Goal: Entertainment & Leisure: Browse casually

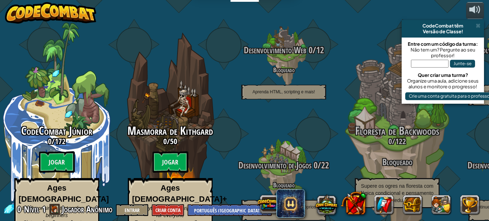
select select "pt-BR"
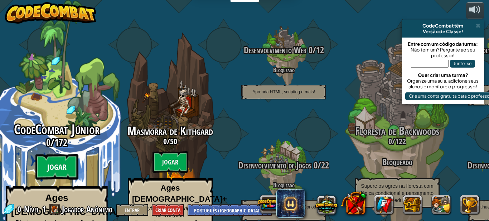
click at [46, 154] on btn "Jogar" at bounding box center [56, 167] width 43 height 26
select select "pt-BR"
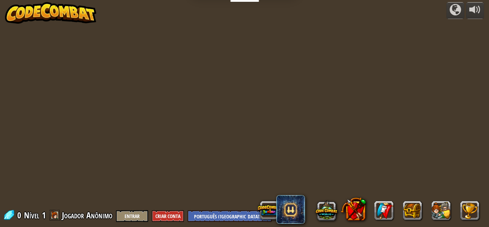
select select "pt-BR"
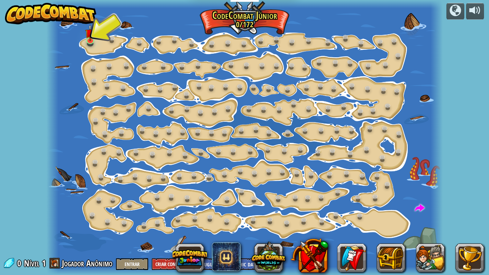
click at [71, 221] on span "Jogador Anônimo" at bounding box center [87, 262] width 50 height 11
click at [91, 43] on link at bounding box center [91, 40] width 14 height 14
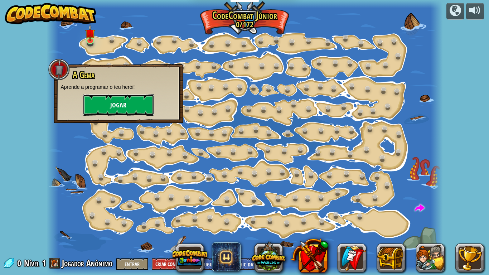
click at [119, 102] on button "Jogar" at bounding box center [119, 104] width 72 height 21
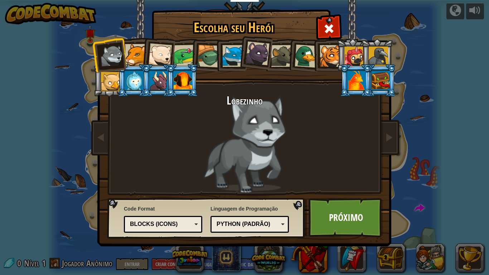
click at [258, 55] on div at bounding box center [258, 54] width 24 height 24
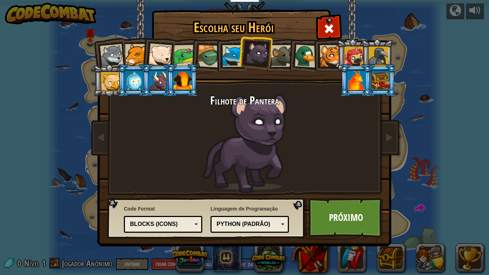
click at [256, 221] on div "Python (Padrão)" at bounding box center [248, 224] width 62 height 8
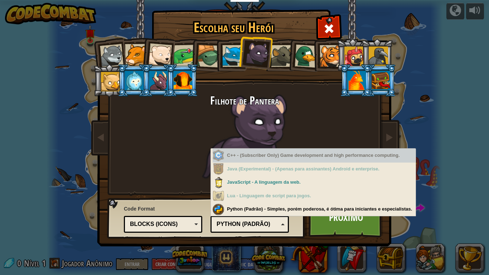
click at [260, 161] on div "C++ - (Subscriber Only) Game development and high performance computing." at bounding box center [314, 156] width 203 height 14
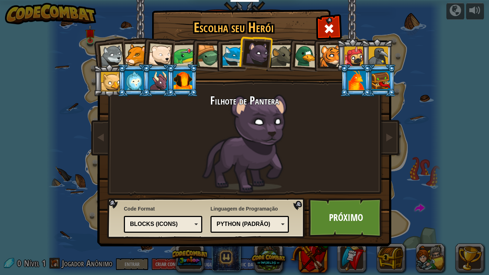
click at [180, 207] on span "Code Format" at bounding box center [163, 208] width 78 height 7
click at [176, 221] on div "Blocks (Icons)" at bounding box center [161, 224] width 62 height 8
click at [305, 142] on div "Filhote de Pantera" at bounding box center [244, 144] width 268 height 98
click at [330, 219] on link "Próximo" at bounding box center [346, 217] width 75 height 39
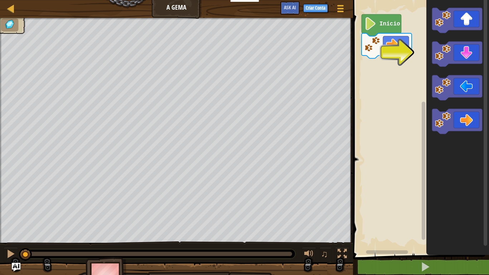
click at [426, 154] on rect "Espaço de trabalho do Blockly" at bounding box center [423, 123] width 5 height 253
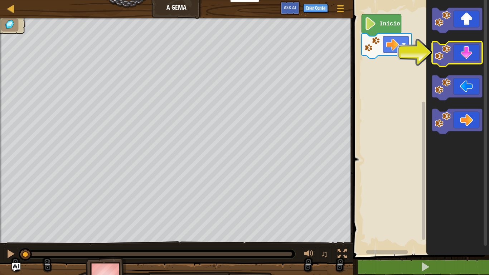
click at [468, 52] on icon "Espaço de trabalho do Blockly" at bounding box center [457, 54] width 50 height 25
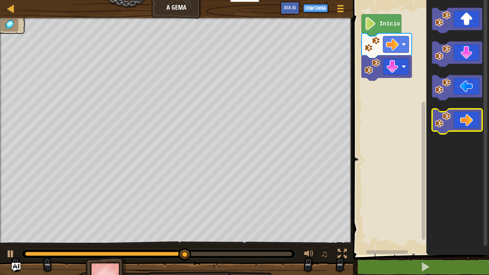
click at [464, 126] on icon "Espaço de trabalho do Blockly" at bounding box center [457, 121] width 50 height 25
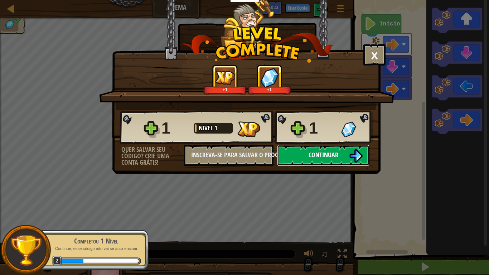
click at [305, 158] on button "Continuar" at bounding box center [323, 155] width 92 height 21
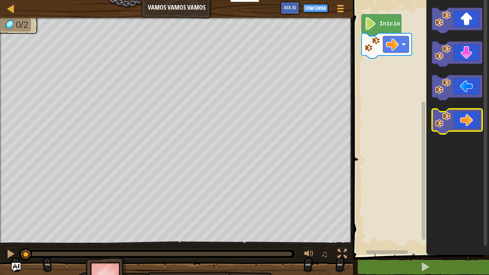
click at [463, 121] on icon "Espaço de trabalho do Blockly" at bounding box center [457, 121] width 50 height 25
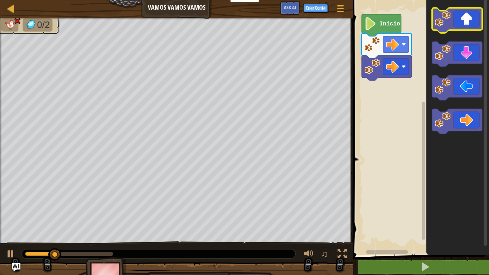
click at [464, 24] on icon "Espaço de trabalho do Blockly" at bounding box center [457, 20] width 50 height 25
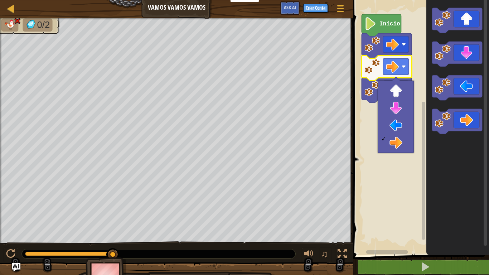
click at [374, 131] on rect "Espaço de trabalho do Blockly" at bounding box center [420, 125] width 138 height 258
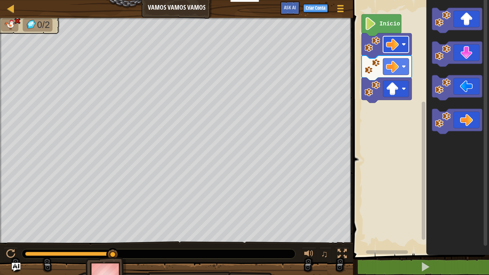
click at [391, 49] on image "Espaço de trabalho do Blockly" at bounding box center [392, 44] width 13 height 13
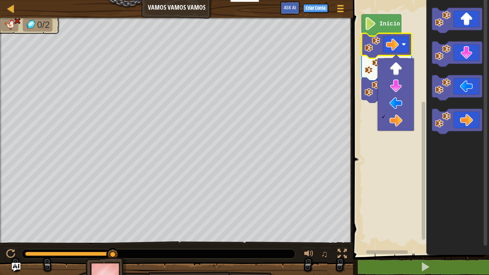
click at [370, 144] on rect "Espaço de trabalho do Blockly" at bounding box center [420, 125] width 138 height 258
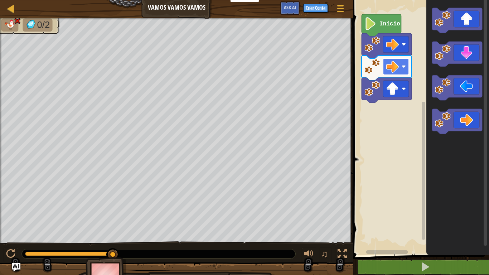
click at [387, 71] on image "Espaço de trabalho do Blockly" at bounding box center [392, 66] width 13 height 13
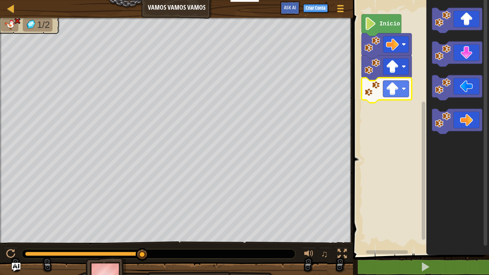
click at [396, 88] on image "Espaço de trabalho do Blockly" at bounding box center [392, 88] width 13 height 13
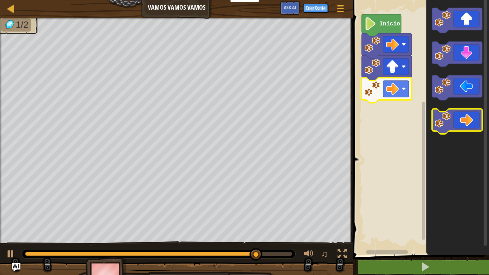
click at [453, 125] on icon "Espaço de trabalho do Blockly" at bounding box center [457, 121] width 50 height 25
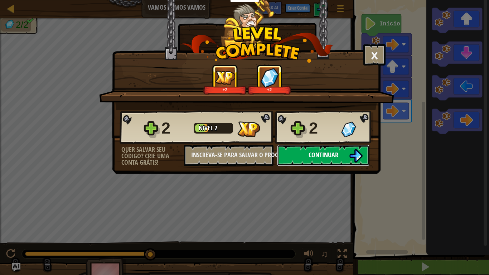
click at [348, 155] on button "Continuar" at bounding box center [323, 155] width 92 height 21
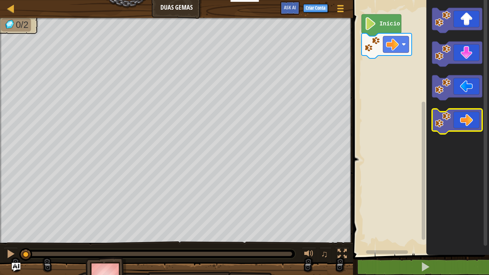
click at [457, 122] on icon "Espaço de trabalho do Blockly" at bounding box center [457, 121] width 50 height 25
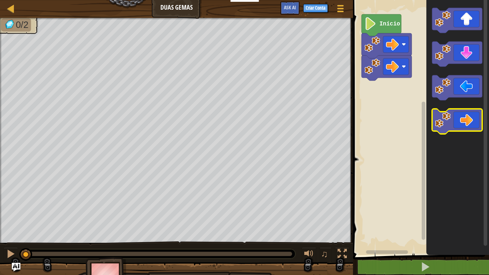
click at [457, 122] on icon "Espaço de trabalho do Blockly" at bounding box center [457, 121] width 50 height 25
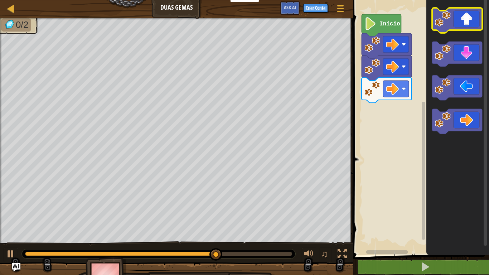
click at [451, 20] on icon "Espaço de trabalho do Blockly" at bounding box center [457, 20] width 50 height 25
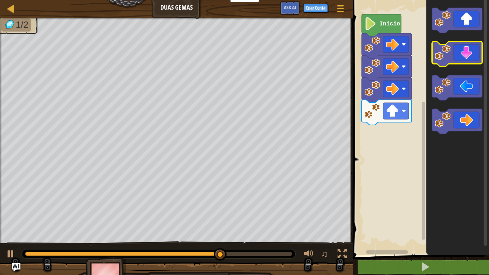
click at [464, 54] on icon "Espaço de trabalho do Blockly" at bounding box center [457, 54] width 50 height 25
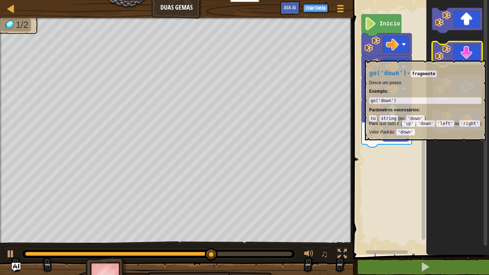
click at [464, 57] on icon "Espaço de trabalho do Blockly" at bounding box center [457, 54] width 50 height 25
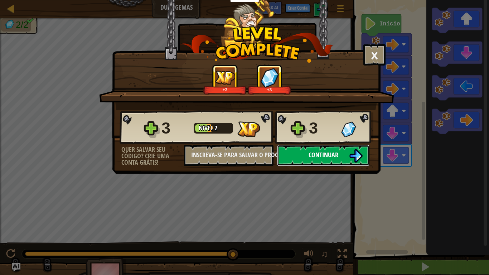
click at [303, 155] on button "Continuar" at bounding box center [323, 155] width 92 height 21
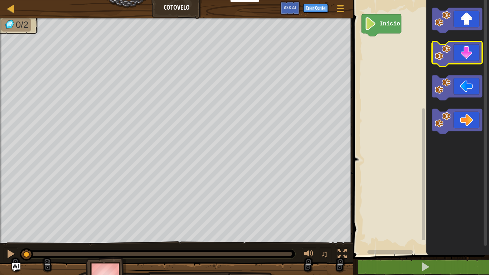
click at [462, 60] on icon "Espaço de trabalho do Blockly" at bounding box center [457, 54] width 50 height 25
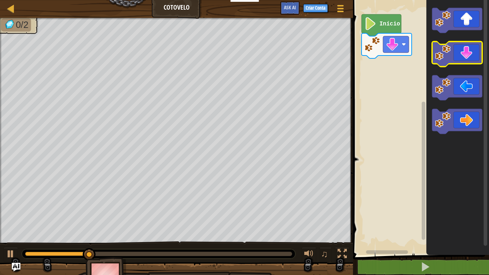
click at [462, 60] on icon "Espaço de trabalho do Blockly" at bounding box center [457, 54] width 50 height 25
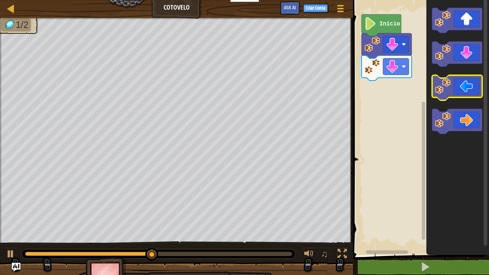
click at [463, 91] on icon "Espaço de trabalho do Blockly" at bounding box center [457, 87] width 50 height 25
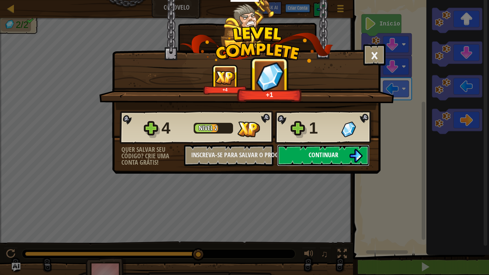
click at [328, 156] on span "Continuar" at bounding box center [324, 154] width 30 height 9
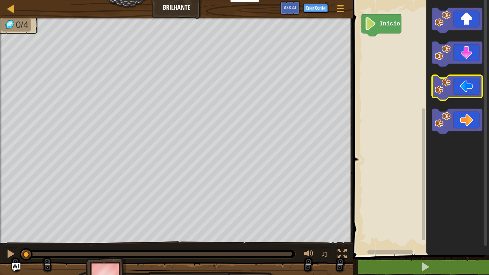
click at [464, 89] on icon "Espaço de trabalho do Blockly" at bounding box center [457, 87] width 50 height 25
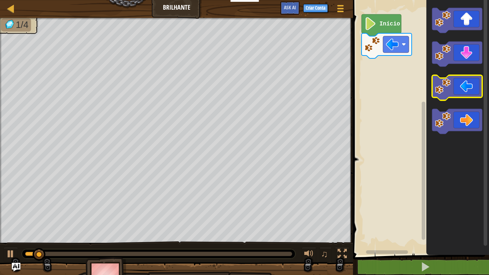
click at [464, 89] on icon "Espaço de trabalho do Blockly" at bounding box center [457, 87] width 50 height 25
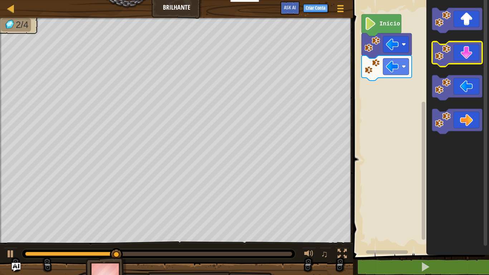
click at [468, 54] on icon "Espaço de trabalho do Blockly" at bounding box center [457, 54] width 50 height 25
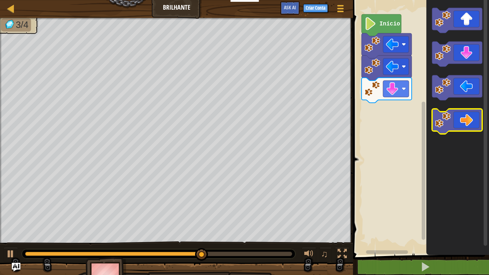
click at [469, 121] on icon "Espaço de trabalho do Blockly" at bounding box center [457, 121] width 50 height 25
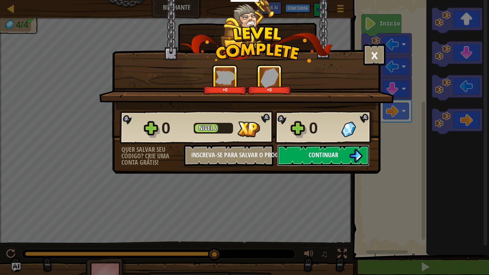
click at [355, 154] on img at bounding box center [356, 156] width 14 height 14
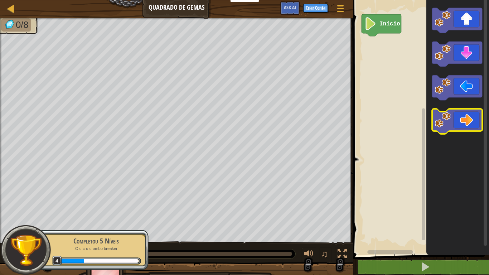
click at [461, 116] on icon "Espaço de trabalho do Blockly" at bounding box center [457, 121] width 50 height 25
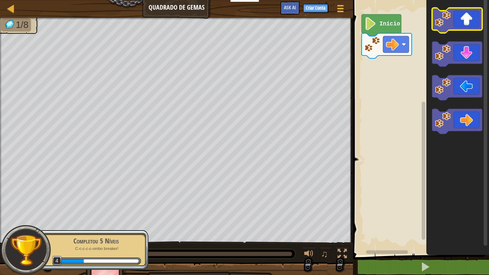
click at [461, 31] on rect "Espaço de trabalho do Blockly" at bounding box center [457, 20] width 50 height 25
click at [457, 23] on icon "Espaço de trabalho do Blockly" at bounding box center [457, 20] width 50 height 25
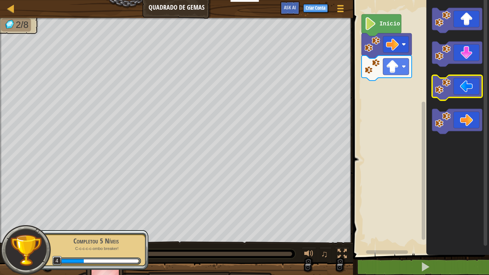
click at [464, 91] on icon "Espaço de trabalho do Blockly" at bounding box center [457, 87] width 50 height 25
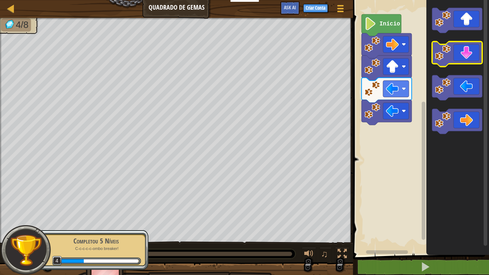
click at [462, 54] on icon "Espaço de trabalho do Blockly" at bounding box center [457, 54] width 50 height 25
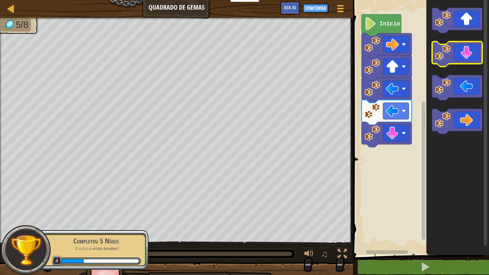
click at [462, 54] on icon "Espaço de trabalho do Blockly" at bounding box center [457, 54] width 50 height 25
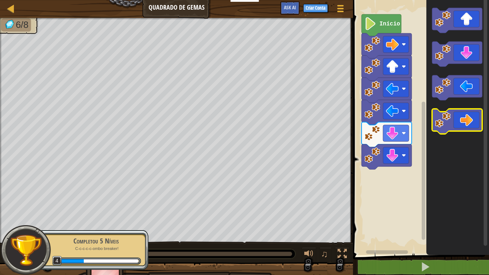
click at [463, 124] on icon "Espaço de trabalho do Blockly" at bounding box center [457, 121] width 50 height 25
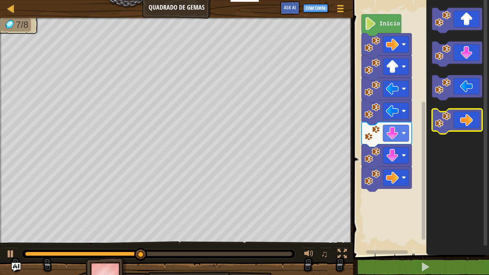
click at [463, 124] on icon "Espaço de trabalho do Blockly" at bounding box center [457, 121] width 50 height 25
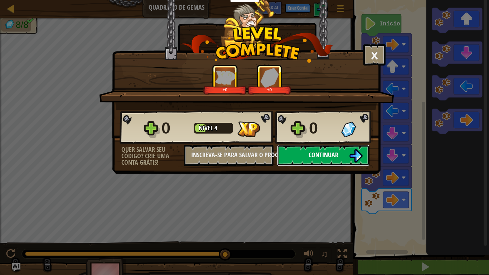
click at [342, 156] on button "Continuar" at bounding box center [323, 155] width 92 height 21
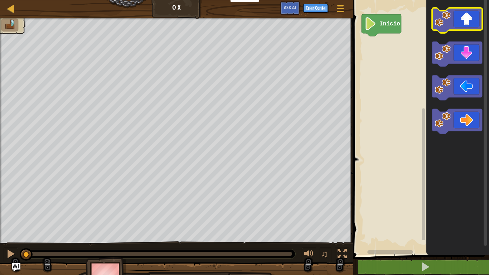
click at [466, 23] on icon "Espaço de trabalho do Blockly" at bounding box center [457, 20] width 50 height 25
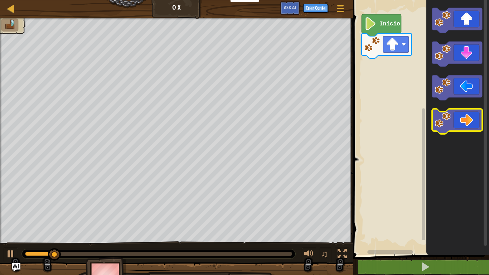
click at [460, 120] on icon "Espaço de trabalho do Blockly" at bounding box center [457, 121] width 50 height 25
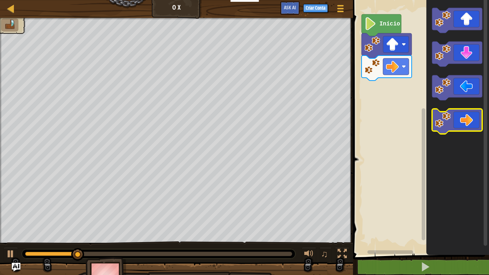
click at [460, 120] on icon "Espaço de trabalho do Blockly" at bounding box center [457, 121] width 50 height 25
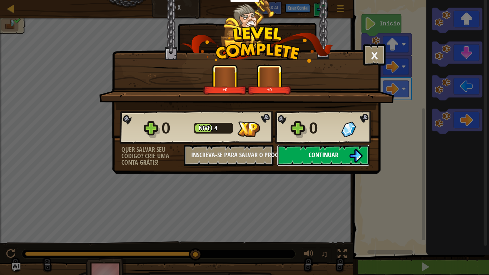
click at [348, 161] on button "Continuar" at bounding box center [323, 155] width 92 height 21
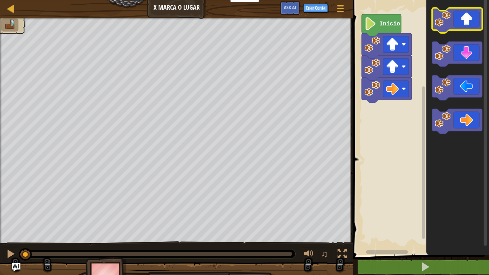
click at [454, 25] on icon "Espaço de trabalho do Blockly" at bounding box center [457, 20] width 50 height 25
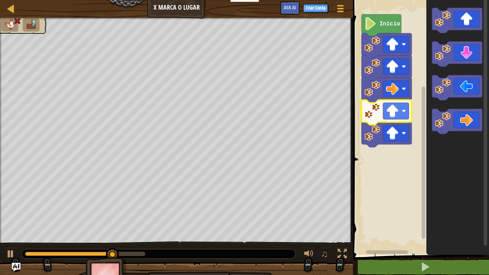
click at [399, 115] on image "Espaço de trabalho do Blockly" at bounding box center [392, 111] width 13 height 13
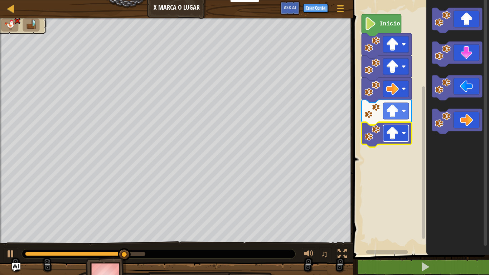
click at [397, 137] on image "Espaço de trabalho do Blockly" at bounding box center [392, 133] width 13 height 13
click at [371, 150] on rect "Espaço de trabalho do Blockly" at bounding box center [420, 125] width 138 height 258
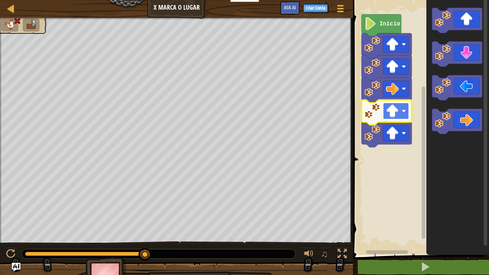
click at [397, 110] on image "Espaço de trabalho do Blockly" at bounding box center [392, 111] width 13 height 13
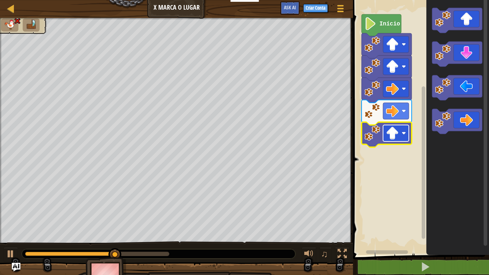
click at [401, 141] on rect "Espaço de trabalho do Blockly" at bounding box center [396, 133] width 26 height 16
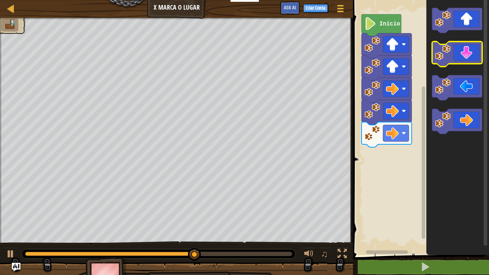
click at [469, 53] on icon "Espaço de trabalho do Blockly" at bounding box center [457, 54] width 50 height 25
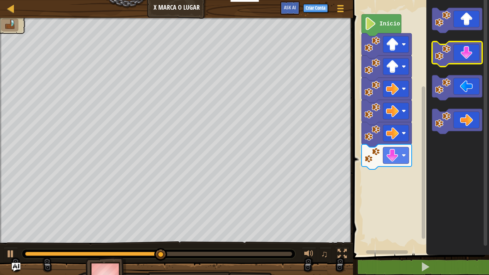
click at [469, 53] on icon "Espaço de trabalho do Blockly" at bounding box center [457, 54] width 50 height 25
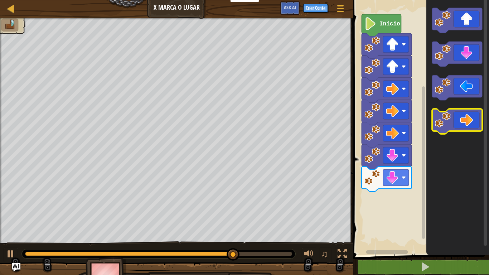
click at [449, 121] on image "Espaço de trabalho do Blockly" at bounding box center [443, 120] width 16 height 16
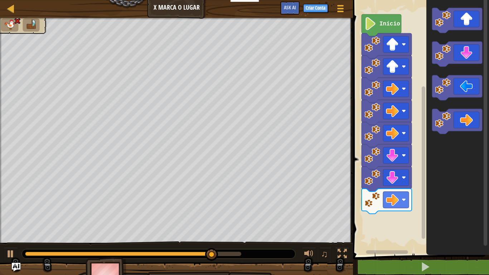
click at [456, 100] on icon "Espaço de trabalho do Blockly" at bounding box center [457, 125] width 63 height 258
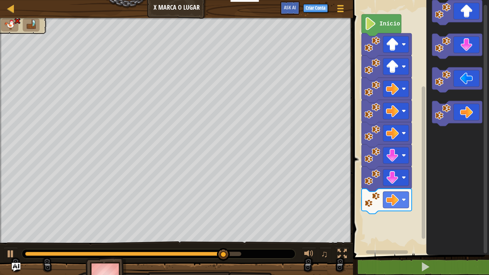
click at [456, 100] on icon "Espaço de trabalho do Blockly" at bounding box center [457, 125] width 63 height 258
click at [392, 210] on icon "Espaço de trabalho do Blockly" at bounding box center [387, 201] width 50 height 25
click at [399, 202] on rect "Espaço de trabalho do Blockly" at bounding box center [396, 200] width 26 height 16
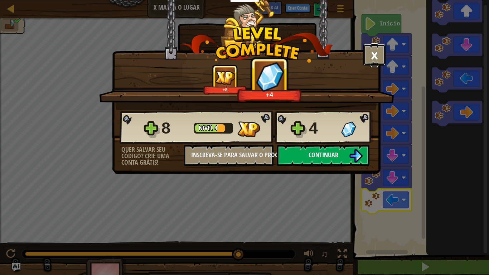
click at [383, 52] on button "×" at bounding box center [374, 54] width 22 height 21
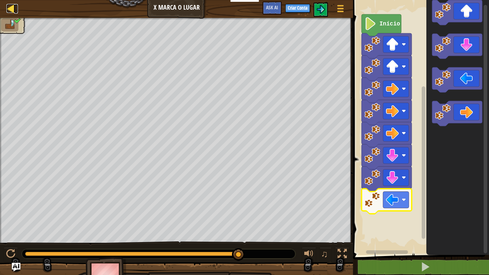
click at [9, 4] on div at bounding box center [10, 8] width 9 height 9
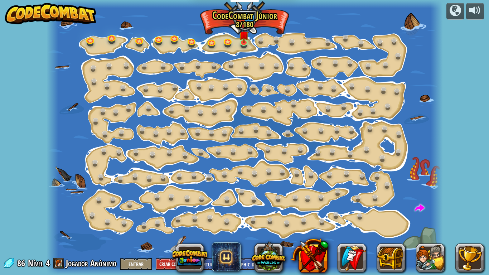
select select "pt-BR"
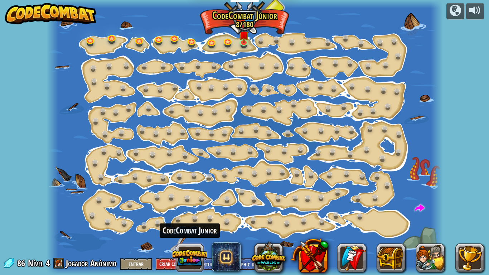
click at [195, 221] on button at bounding box center [190, 258] width 34 height 34
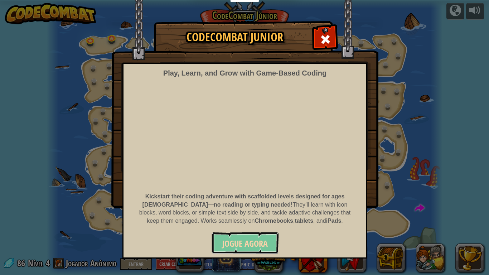
click at [251, 221] on span "Jogue Agora" at bounding box center [244, 243] width 45 height 11
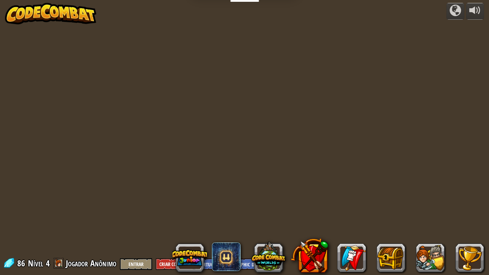
select select "pt-BR"
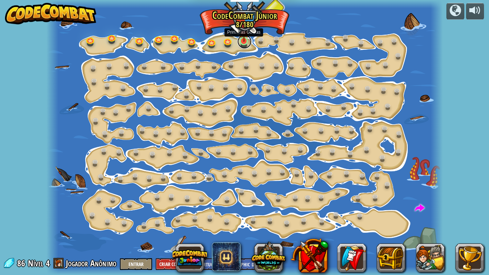
click at [244, 45] on link at bounding box center [244, 41] width 14 height 14
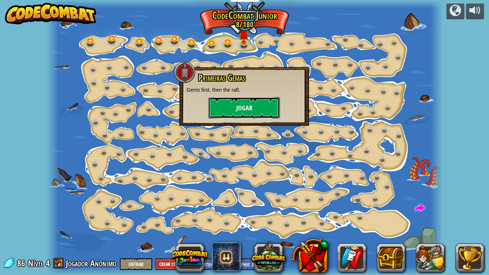
click at [250, 106] on button "Jogar" at bounding box center [244, 107] width 72 height 21
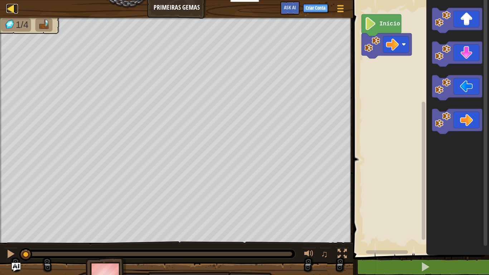
click at [8, 8] on div at bounding box center [10, 8] width 9 height 9
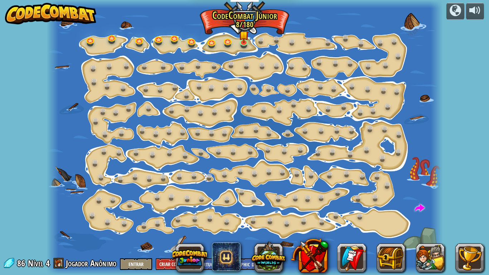
select select "pt-BR"
click at [10, 12] on img at bounding box center [51, 13] width 92 height 21
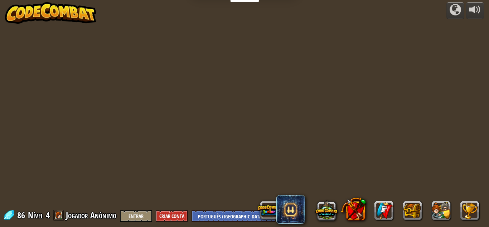
select select "pt-BR"
